Goal: Check status: Check status

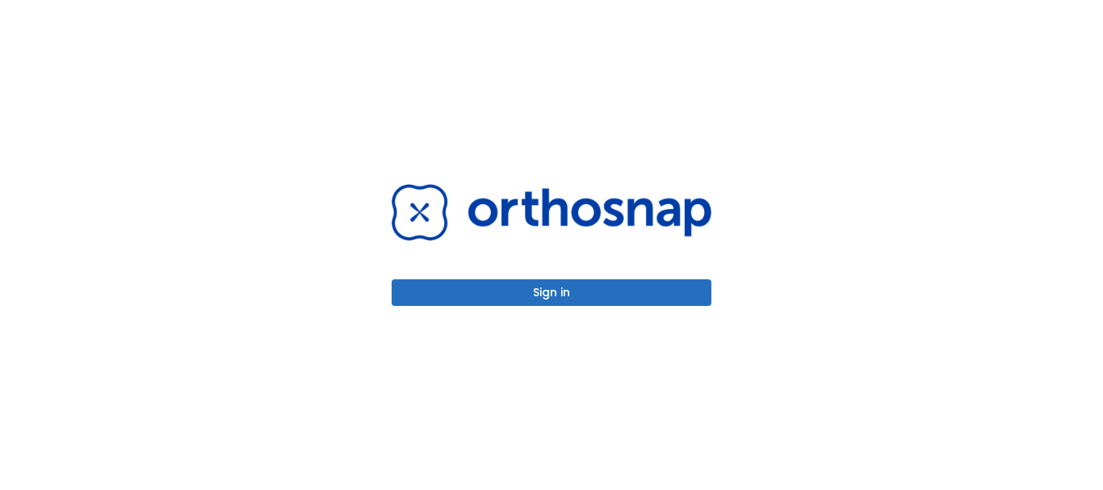
click at [613, 292] on button "Sign in" at bounding box center [552, 292] width 320 height 27
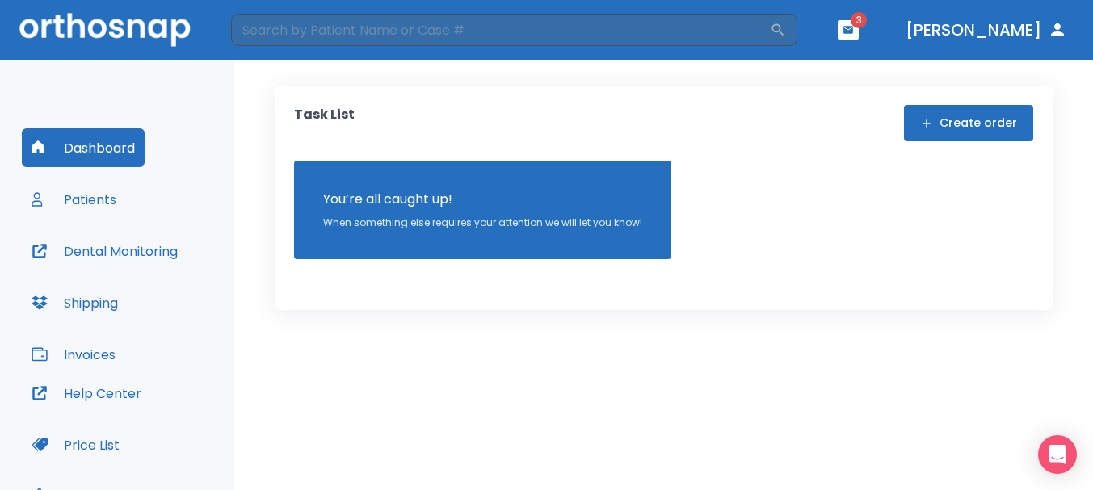
click at [859, 36] on button "button" at bounding box center [848, 29] width 21 height 19
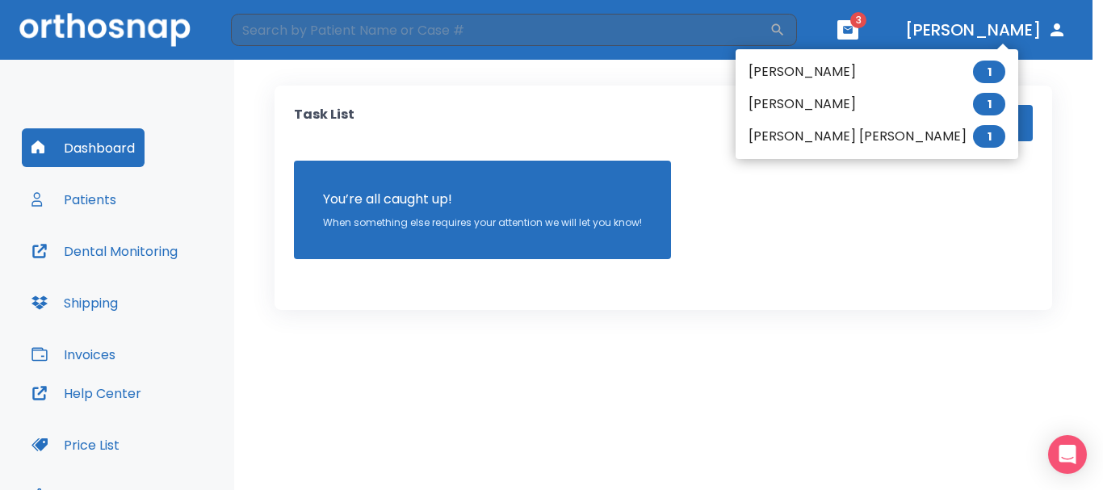
click at [795, 114] on li "[PERSON_NAME] 1" at bounding box center [877, 104] width 283 height 32
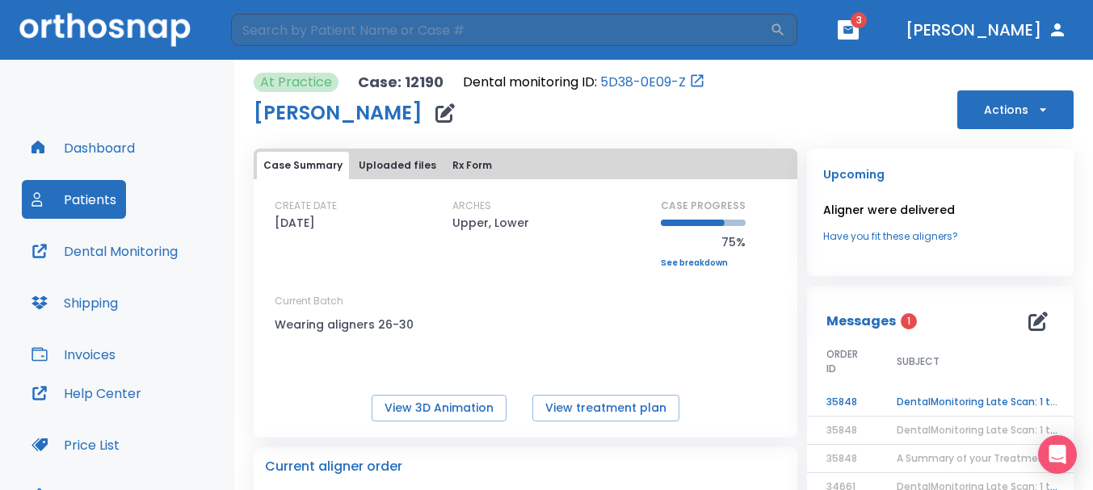
click at [977, 399] on td "DentalMonitoring Late Scan: 1 to 2 Weeks Notification" at bounding box center [978, 403] width 202 height 28
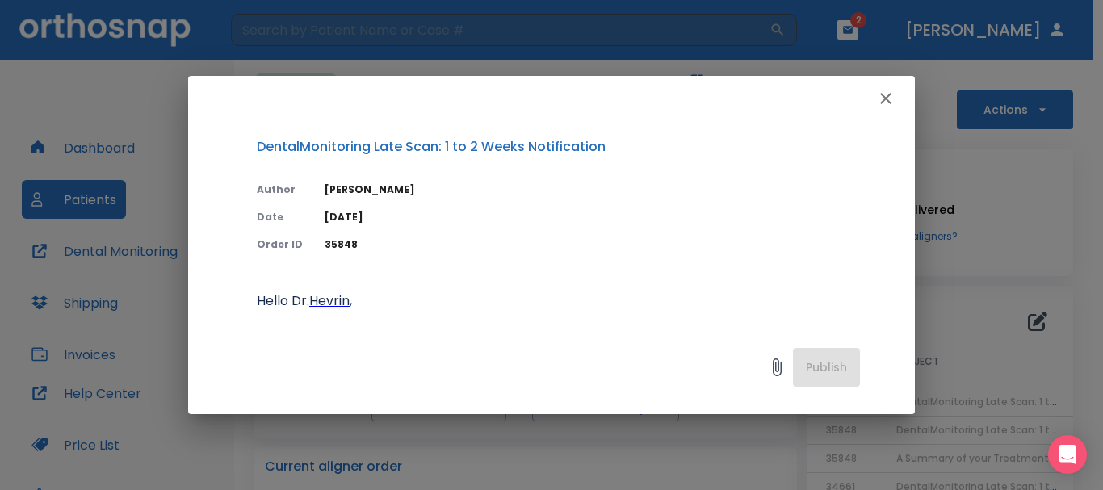
click at [880, 98] on icon "button" at bounding box center [885, 98] width 19 height 19
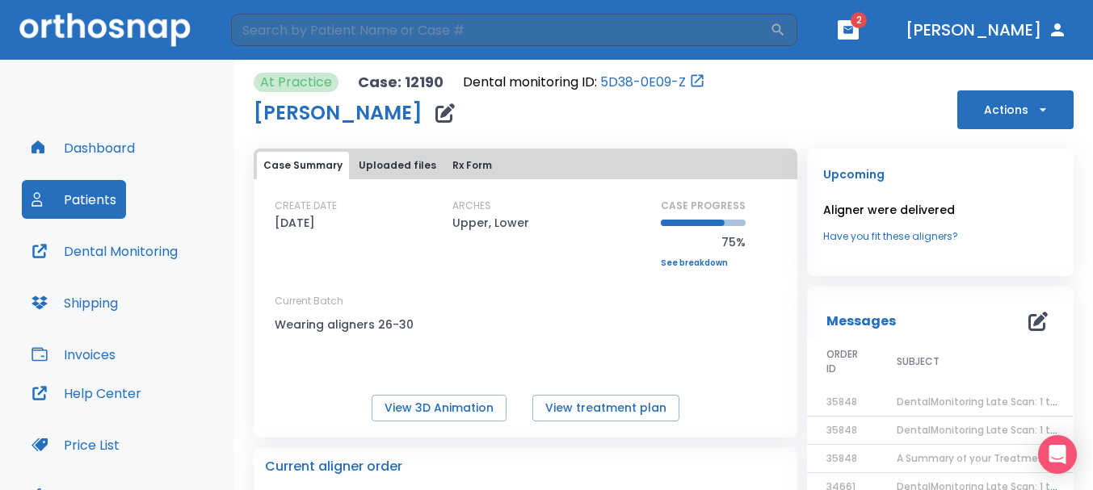
click at [903, 40] on header "​ 2 [PERSON_NAME]" at bounding box center [546, 30] width 1093 height 60
click at [854, 35] on icon "button" at bounding box center [848, 29] width 11 height 11
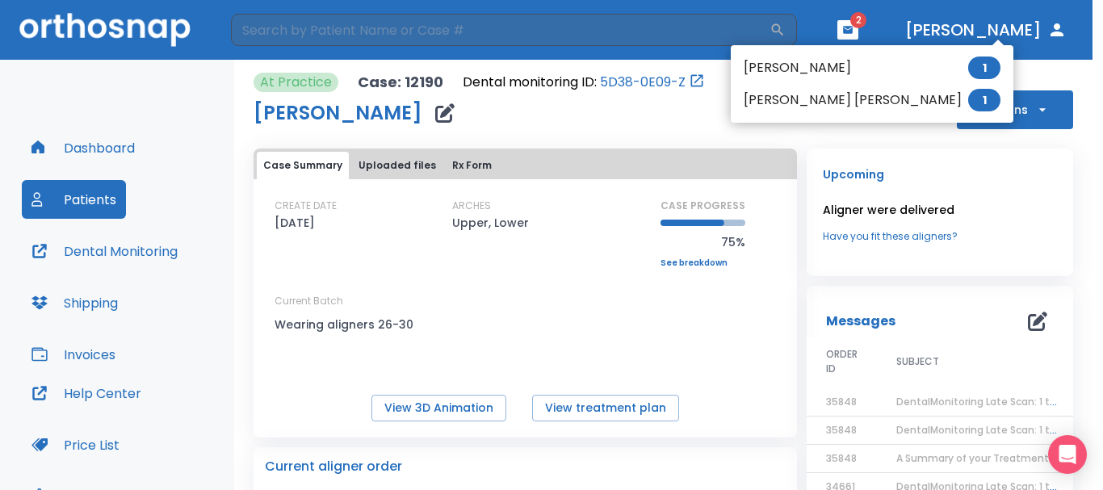
click at [828, 65] on li "[PERSON_NAME] 1" at bounding box center [872, 68] width 283 height 32
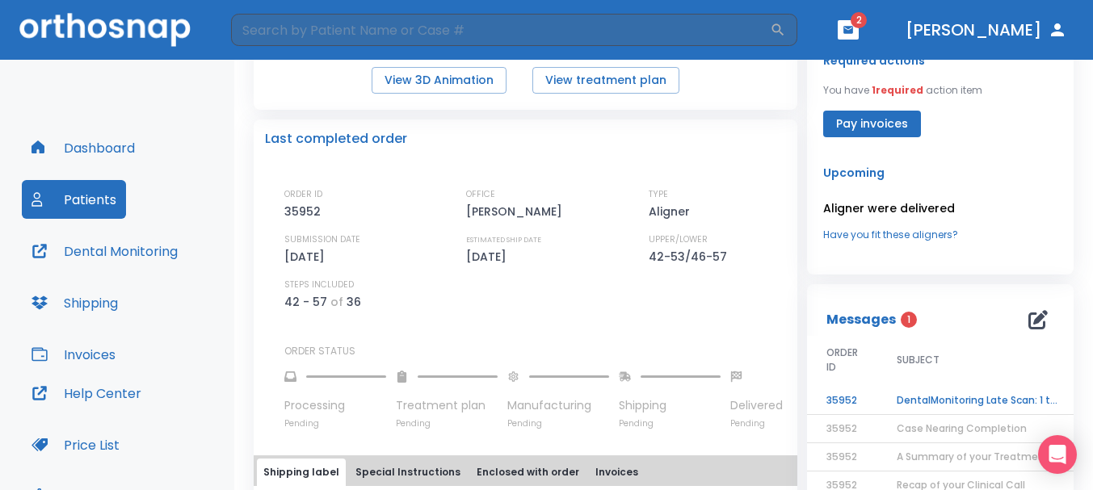
scroll to position [404, 0]
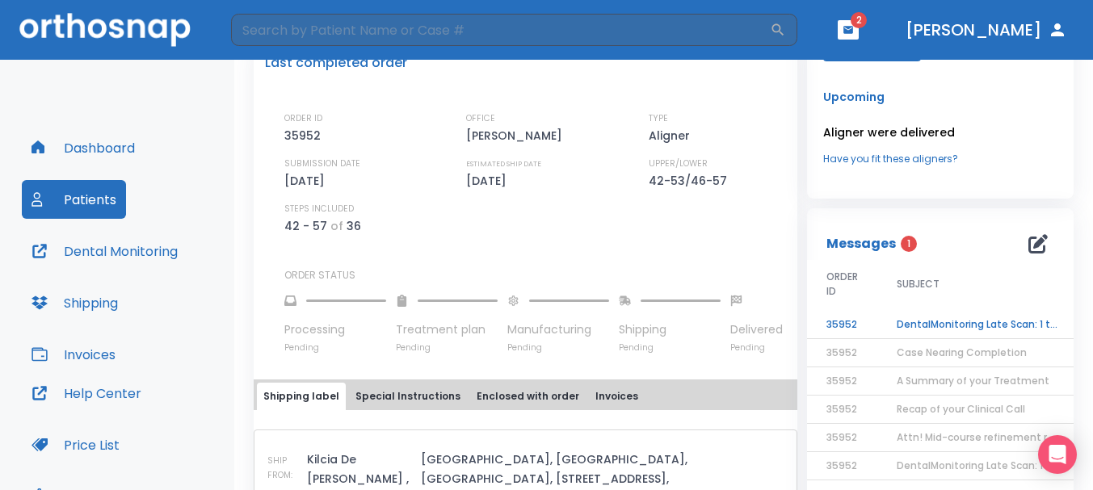
click at [952, 317] on td "DentalMonitoring Late Scan: 1 to 2 Weeks Notification" at bounding box center [978, 325] width 202 height 28
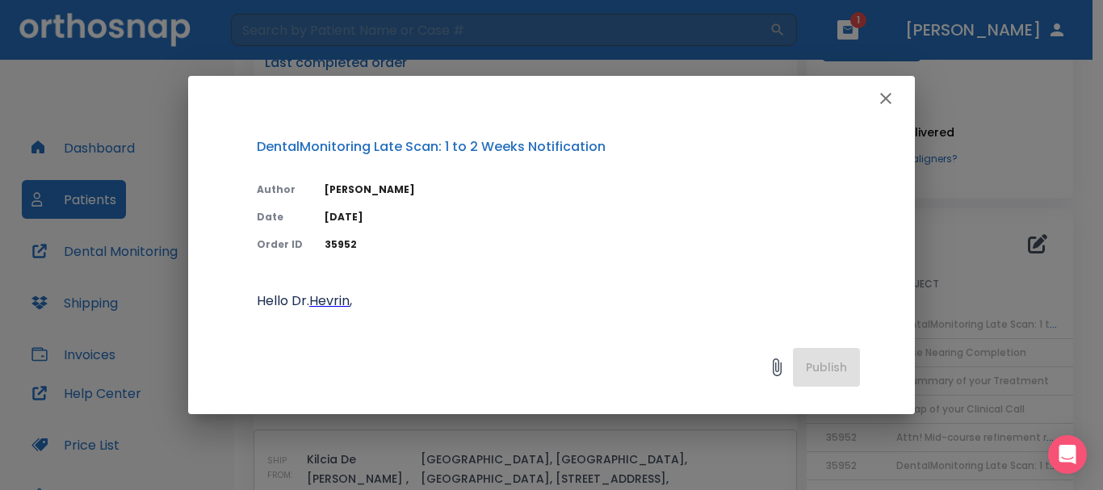
click at [896, 90] on button "button" at bounding box center [886, 98] width 32 height 32
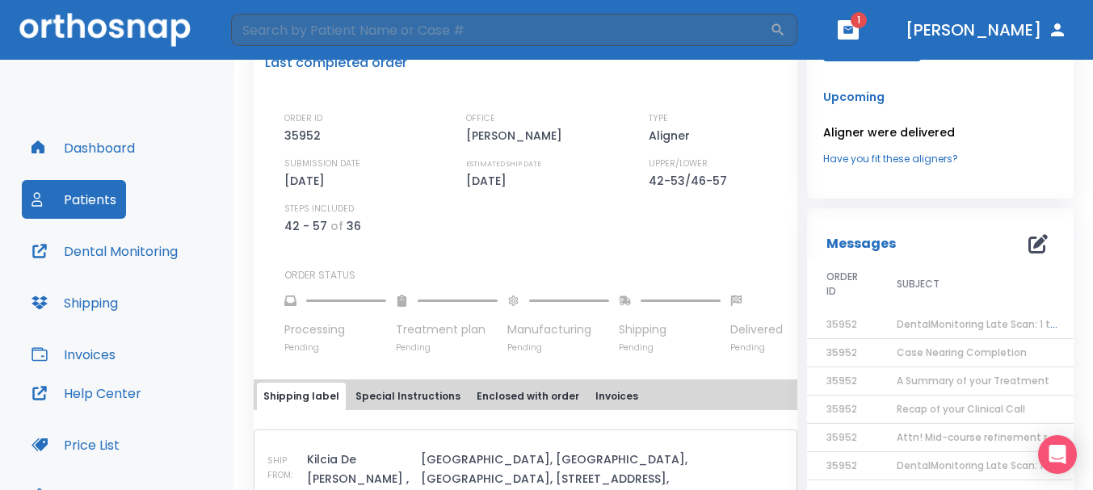
click at [897, 42] on header "​ 1 [PERSON_NAME]" at bounding box center [546, 30] width 1093 height 60
click at [859, 39] on button "button" at bounding box center [848, 29] width 21 height 19
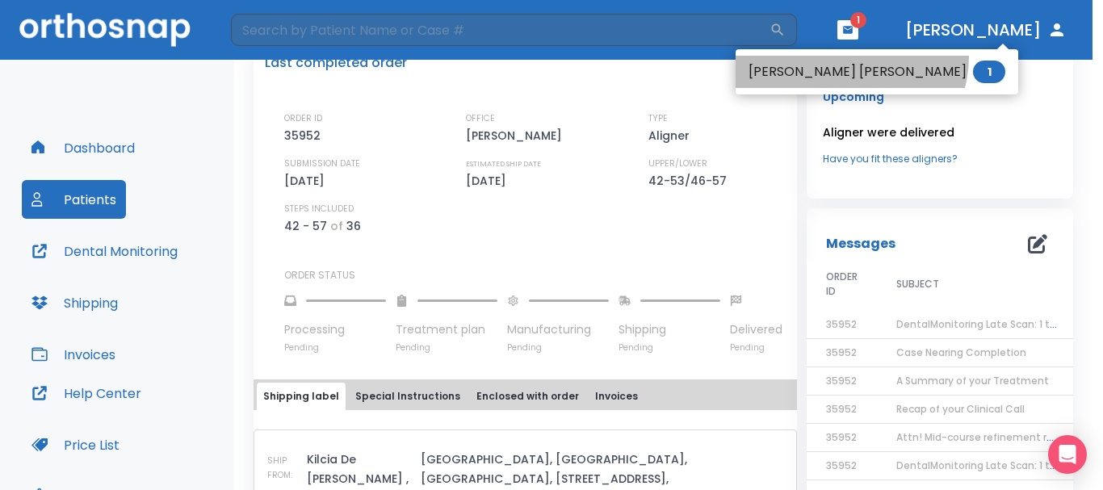
click at [849, 58] on li "[PERSON_NAME] [PERSON_NAME] 1" at bounding box center [877, 72] width 283 height 32
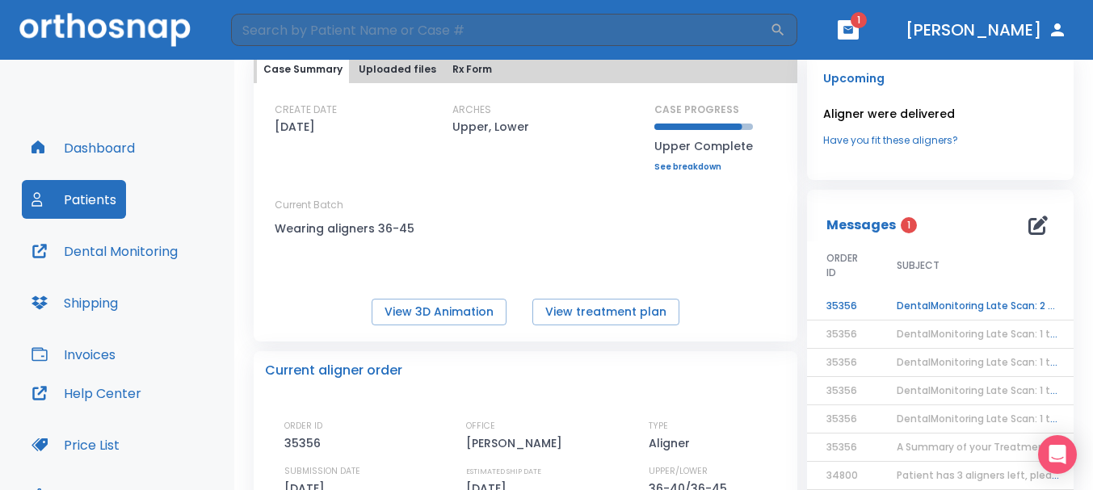
scroll to position [81, 0]
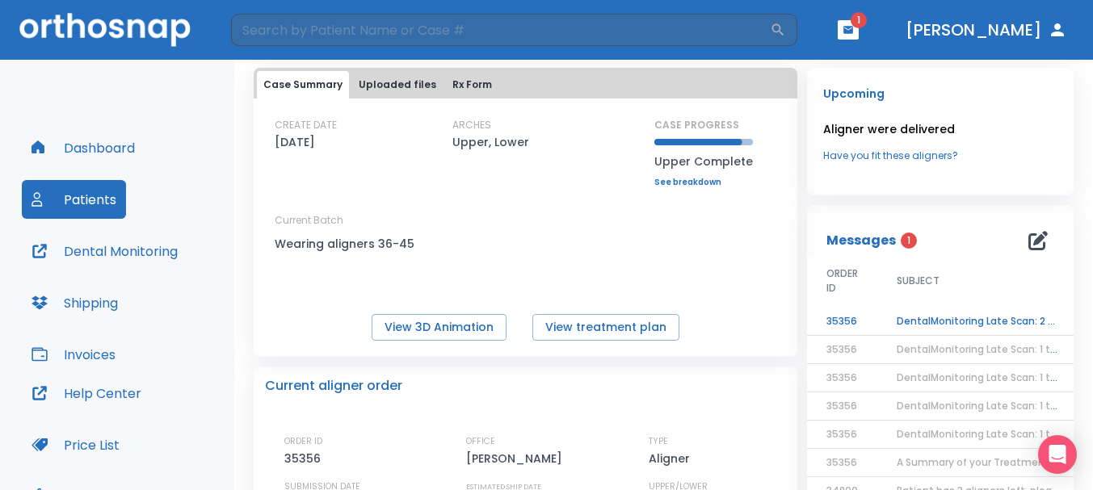
click at [936, 318] on td "DentalMonitoring Late Scan: 2 - 4 Weeks Notification" at bounding box center [978, 322] width 202 height 28
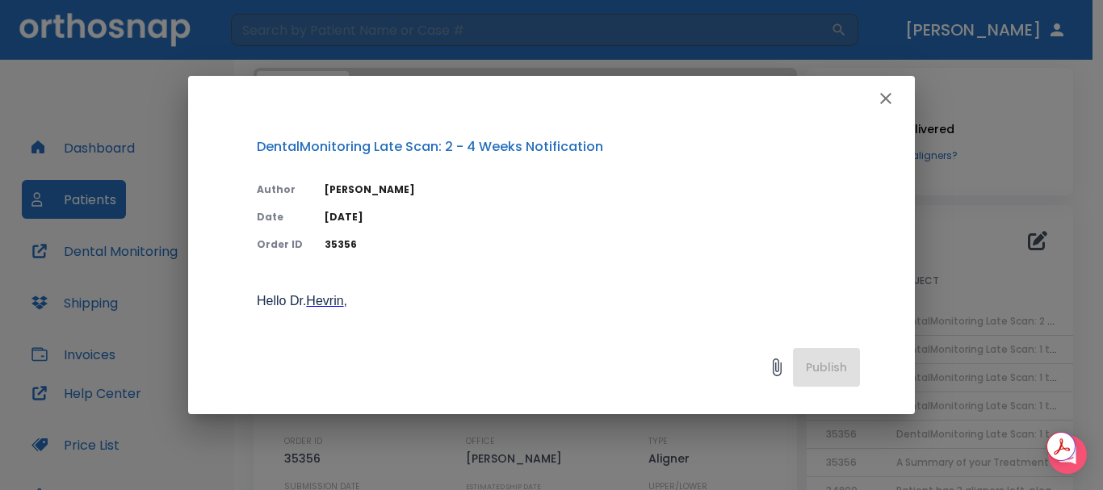
click at [883, 104] on icon "button" at bounding box center [885, 98] width 19 height 19
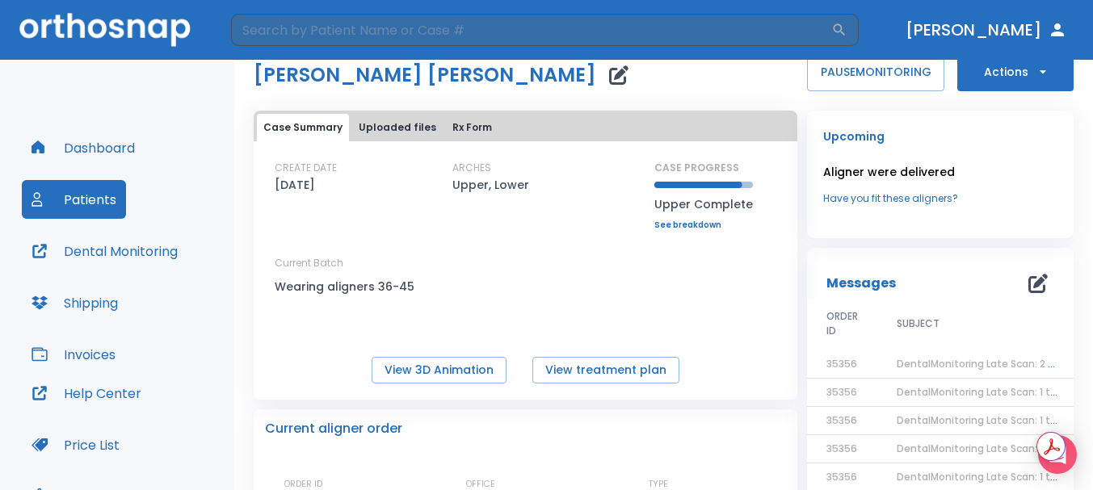
scroll to position [0, 0]
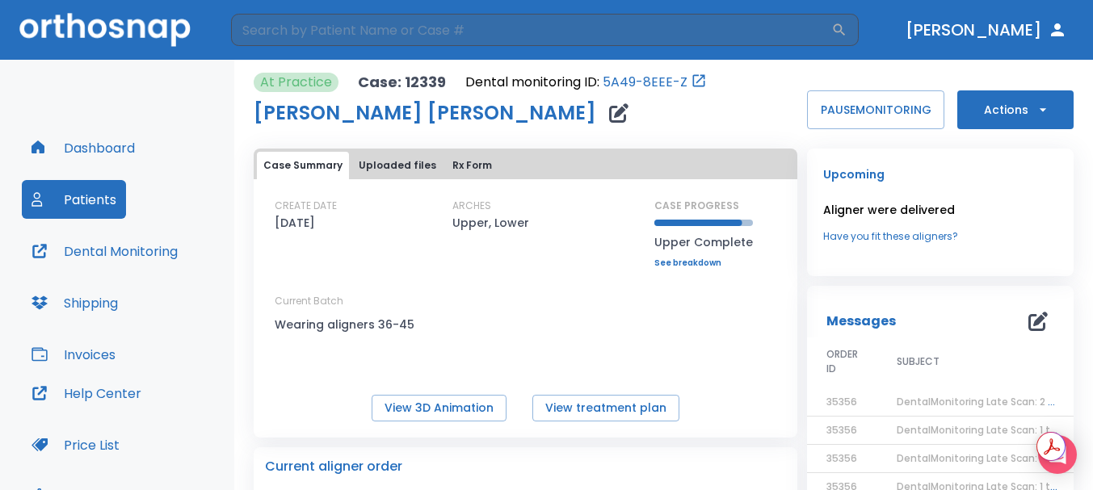
click at [142, 40] on img at bounding box center [104, 29] width 171 height 33
click at [146, 32] on img at bounding box center [104, 29] width 171 height 33
click at [131, 144] on button "Dashboard" at bounding box center [83, 147] width 123 height 39
